Goal: Task Accomplishment & Management: Use online tool/utility

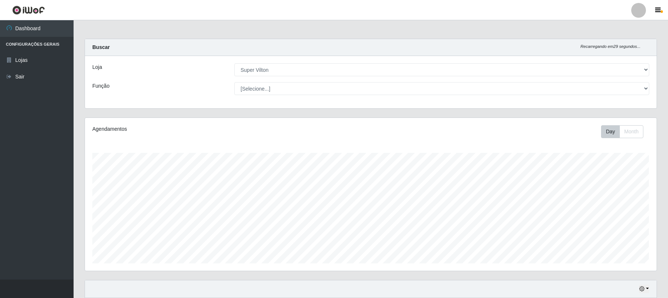
select select "379"
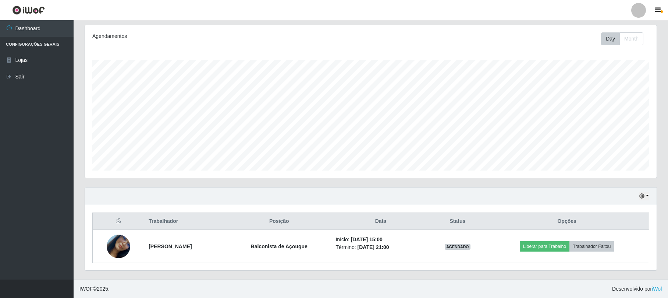
scroll to position [153, 572]
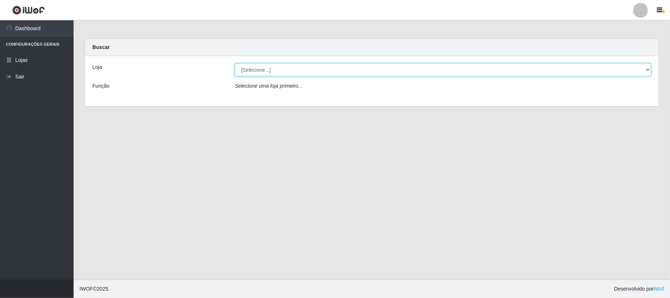
click at [277, 68] on select "[Selecione...] Super Vilton" at bounding box center [443, 69] width 417 height 13
select select "379"
click at [235, 63] on select "[Selecione...] Super Vilton" at bounding box center [443, 69] width 417 height 13
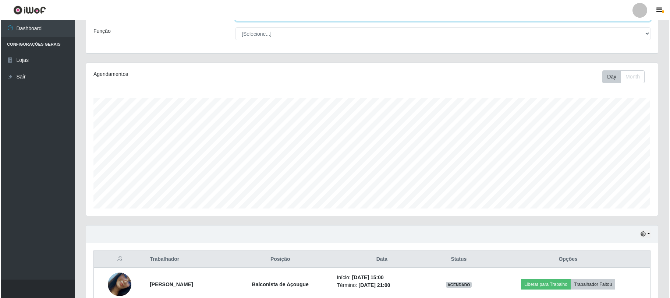
scroll to position [94, 0]
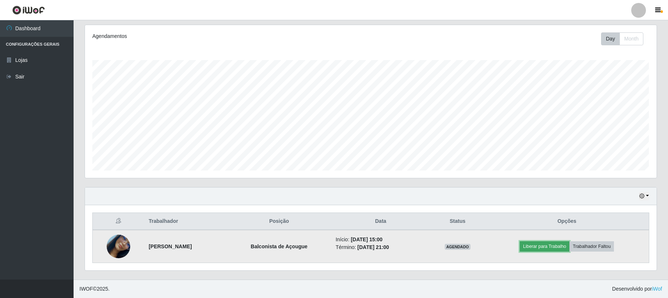
click at [540, 246] on button "Liberar para Trabalho" at bounding box center [545, 246] width 50 height 10
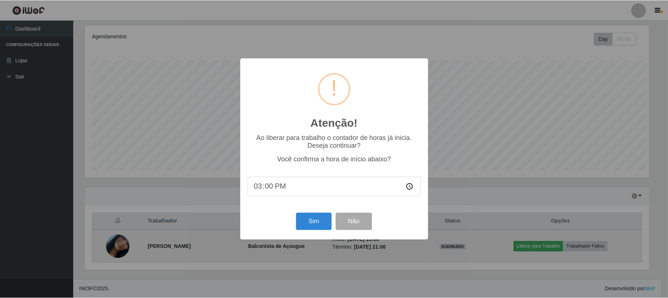
scroll to position [153, 566]
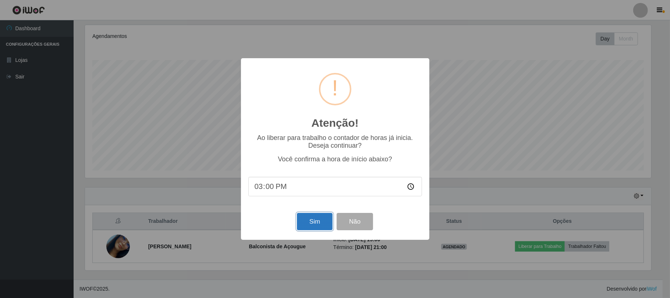
click at [308, 223] on button "Sim" at bounding box center [315, 221] width 36 height 17
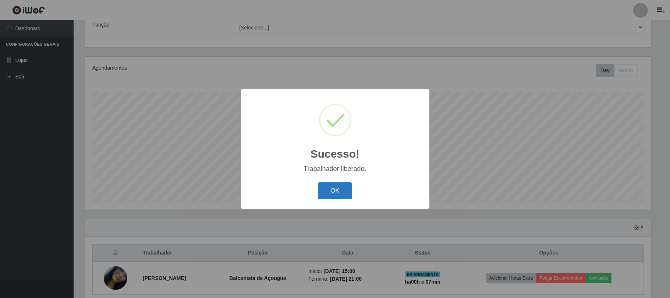
click at [332, 199] on button "OK" at bounding box center [335, 190] width 34 height 17
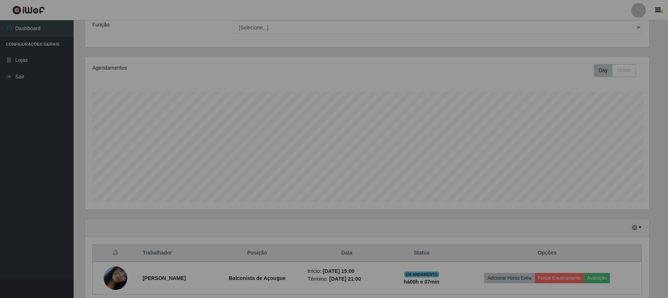
scroll to position [153, 572]
